Goal: Information Seeking & Learning: Learn about a topic

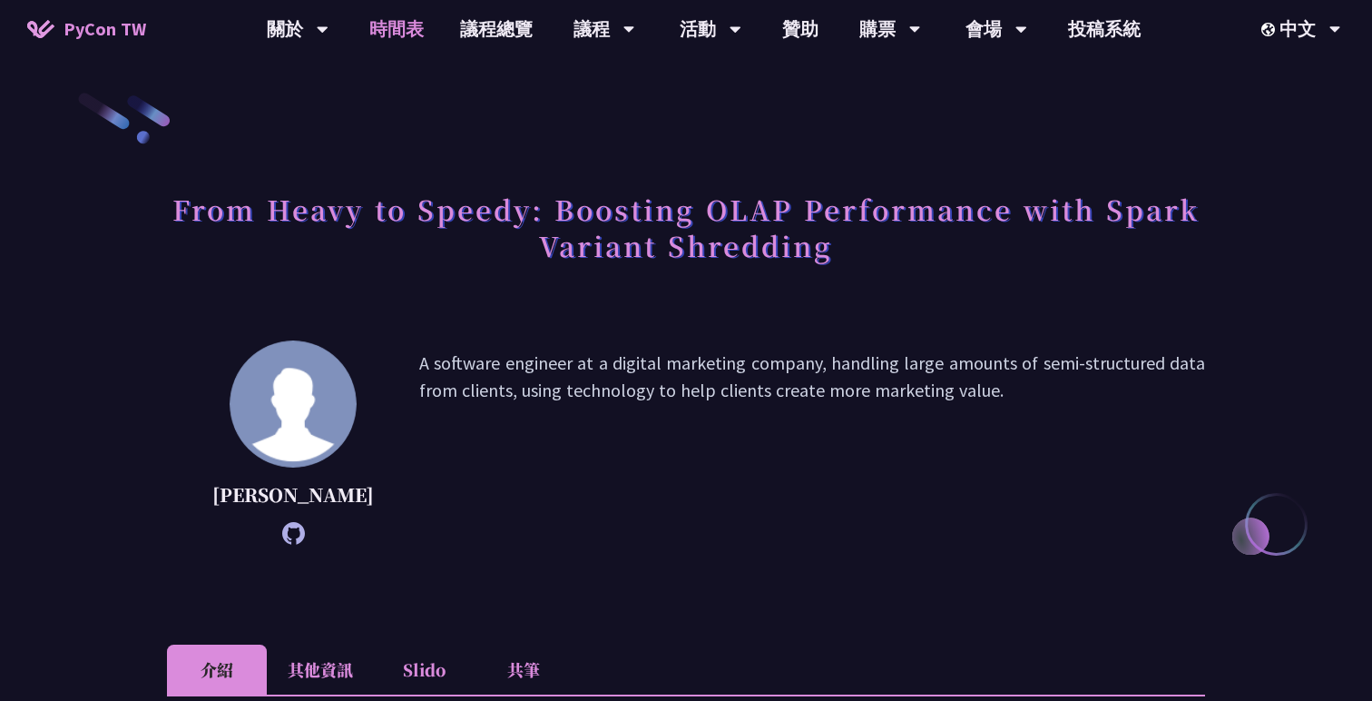
click at [417, 34] on link "時間表" at bounding box center [396, 29] width 91 height 58
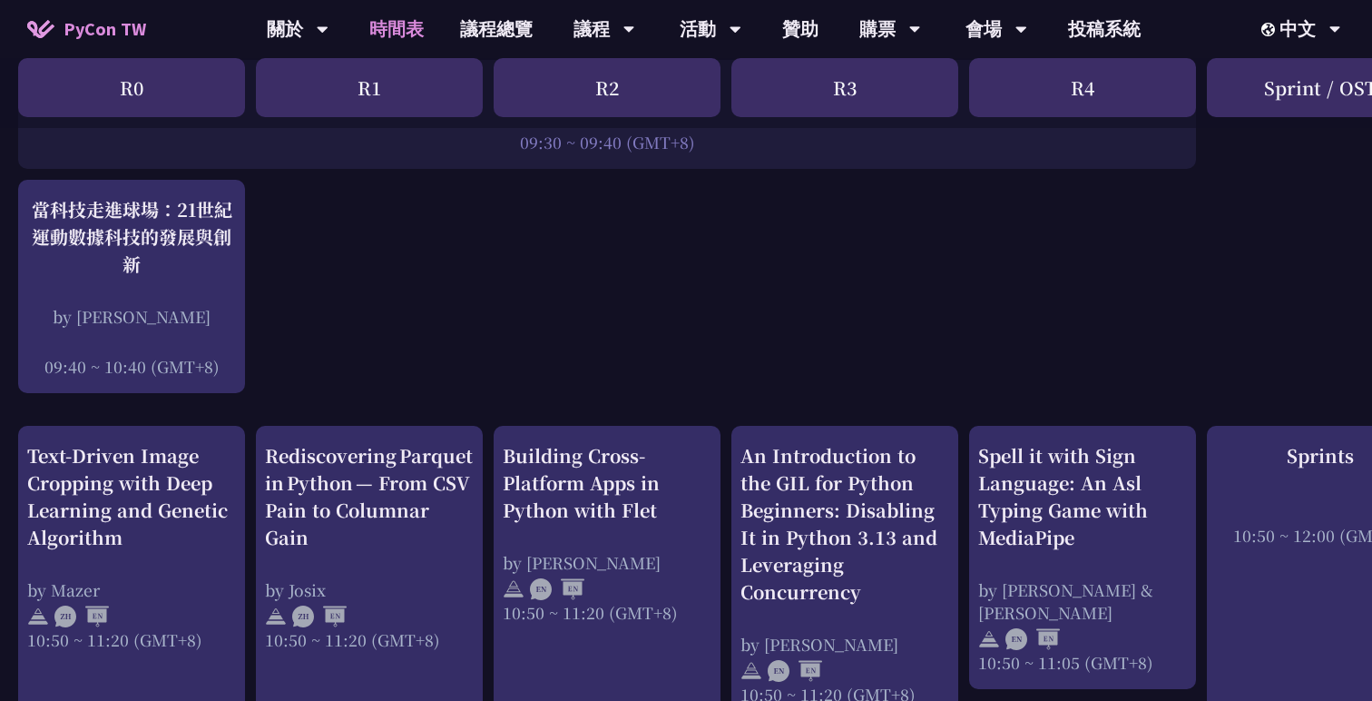
scroll to position [801, 0]
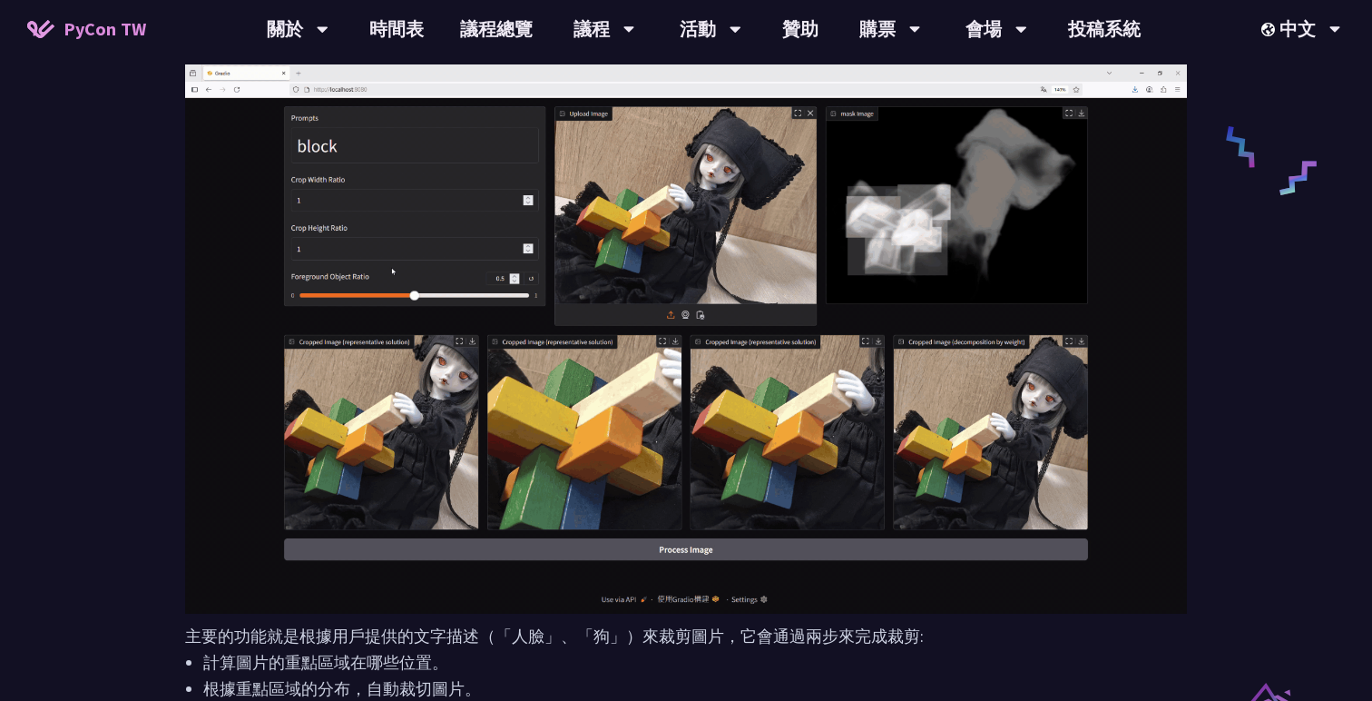
scroll to position [882, 0]
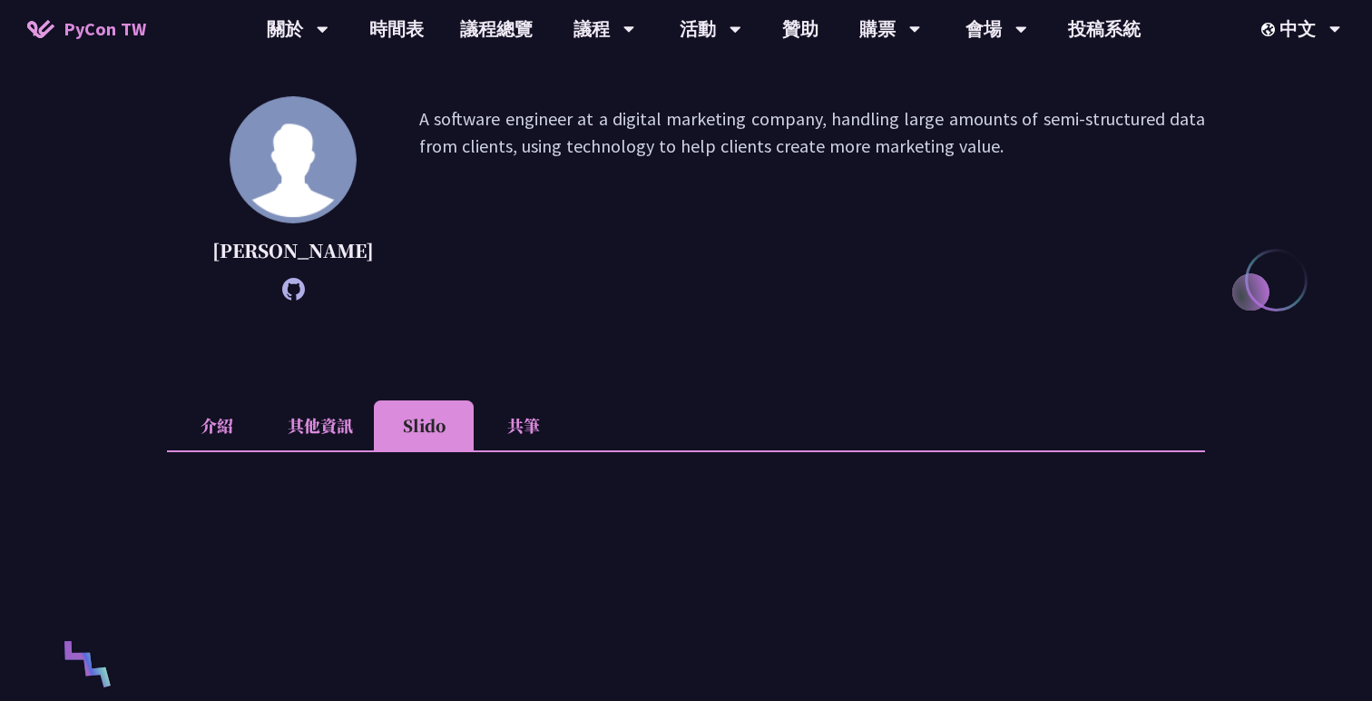
scroll to position [228, 0]
